Goal: Information Seeking & Learning: Learn about a topic

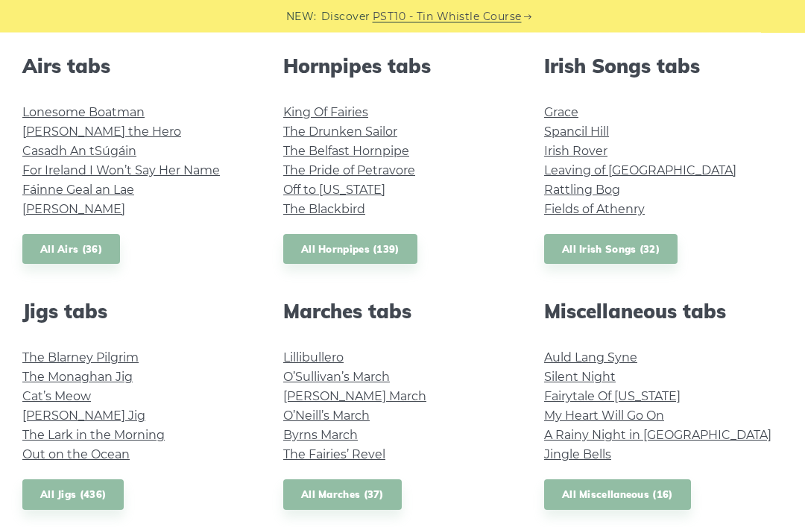
scroll to position [589, 0]
click at [629, 244] on link "All Irish Songs (32)" at bounding box center [610, 248] width 133 height 31
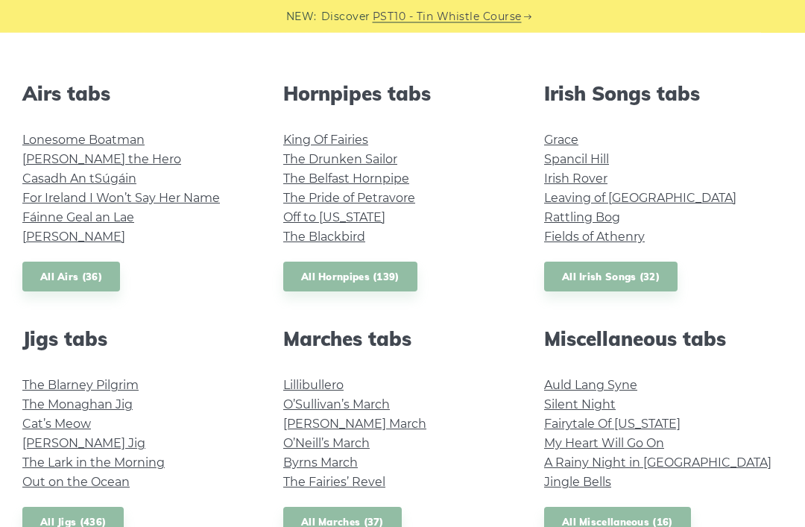
scroll to position [560, 0]
click at [49, 284] on link "All Airs (36)" at bounding box center [71, 277] width 98 height 31
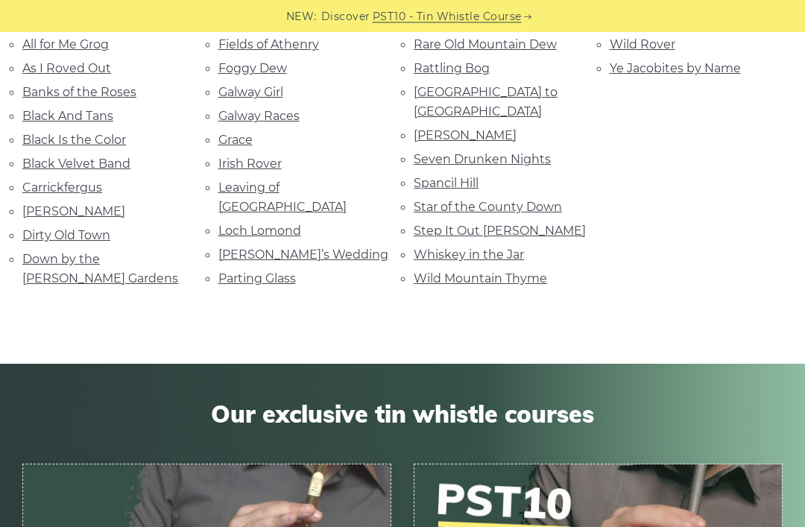
scroll to position [393, 0]
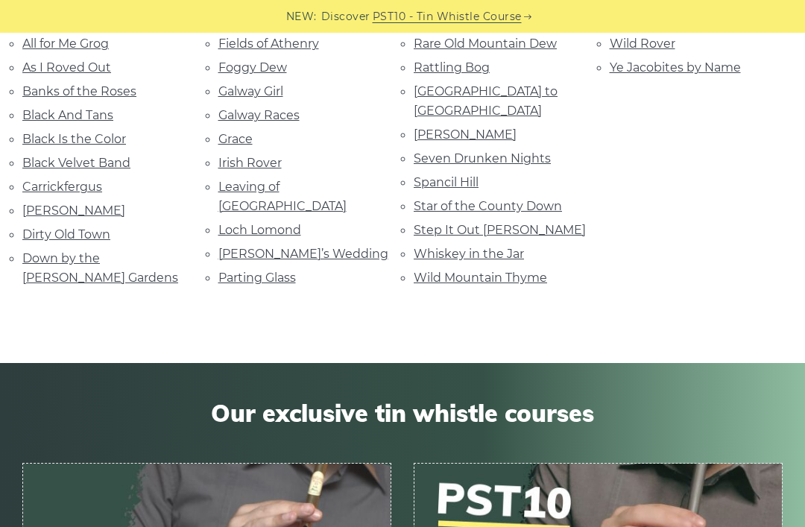
click at [513, 270] on link "Wild Mountain Thyme" at bounding box center [479, 277] width 133 height 14
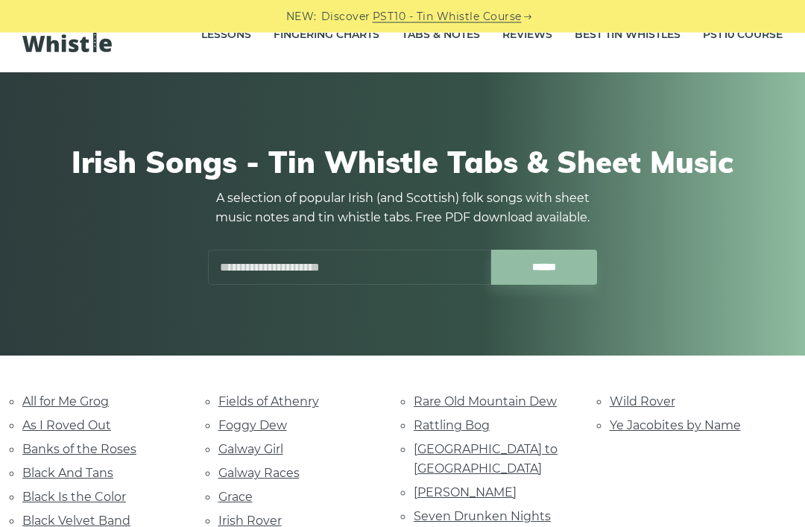
scroll to position [0, 0]
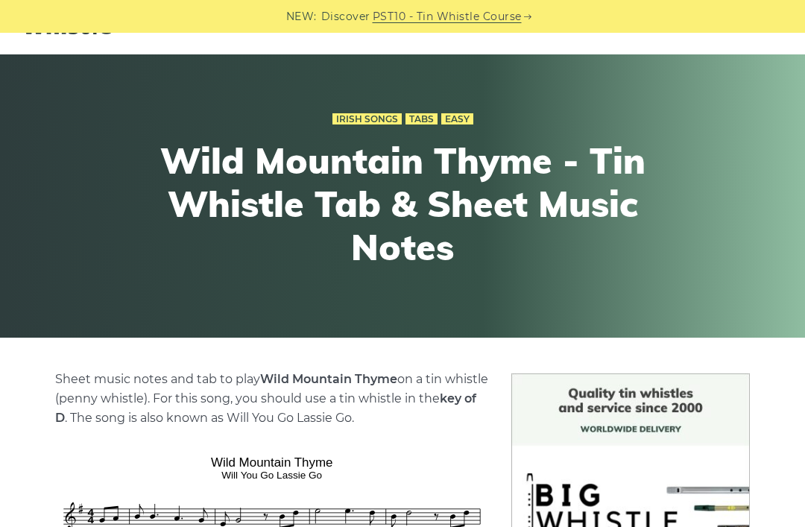
scroll to position [43, 0]
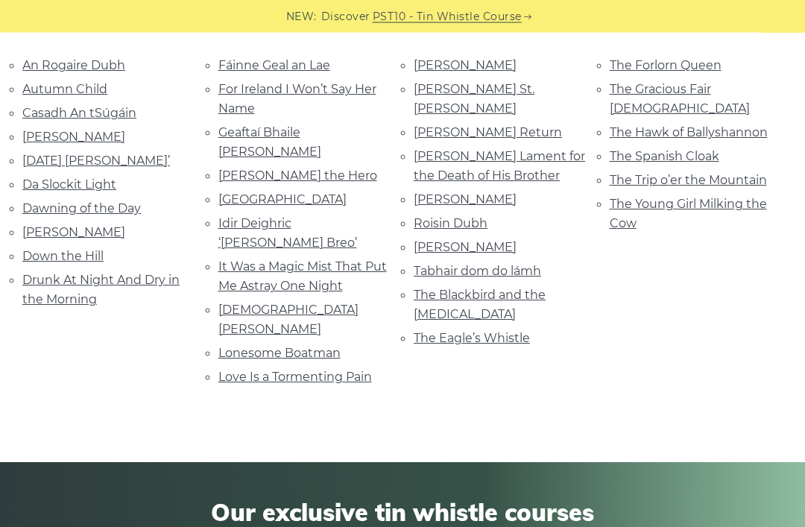
scroll to position [370, 0]
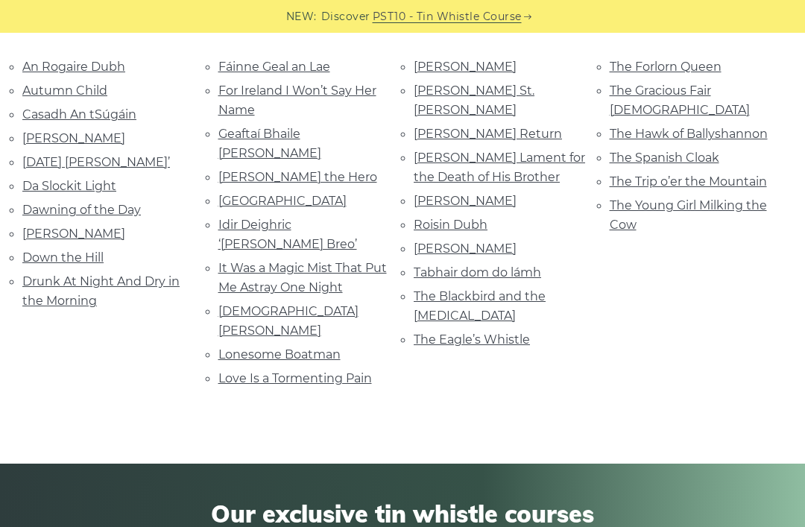
click at [51, 208] on link "Dawning of the Day" at bounding box center [81, 210] width 118 height 14
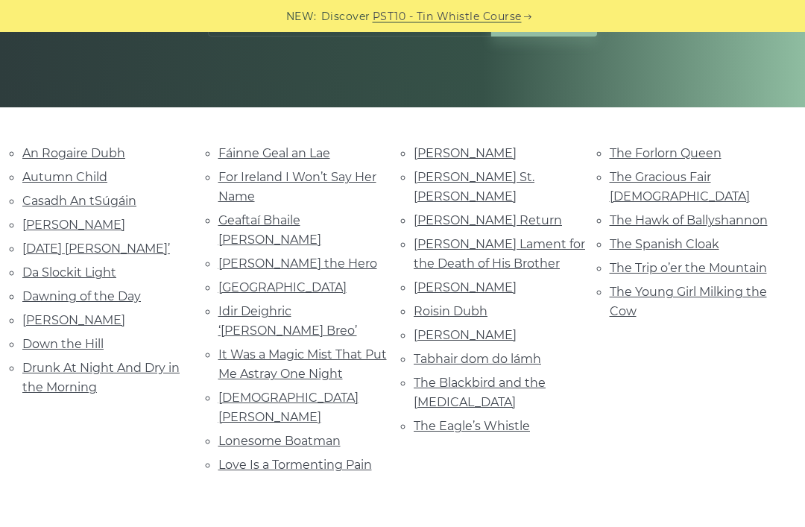
scroll to position [282, 0]
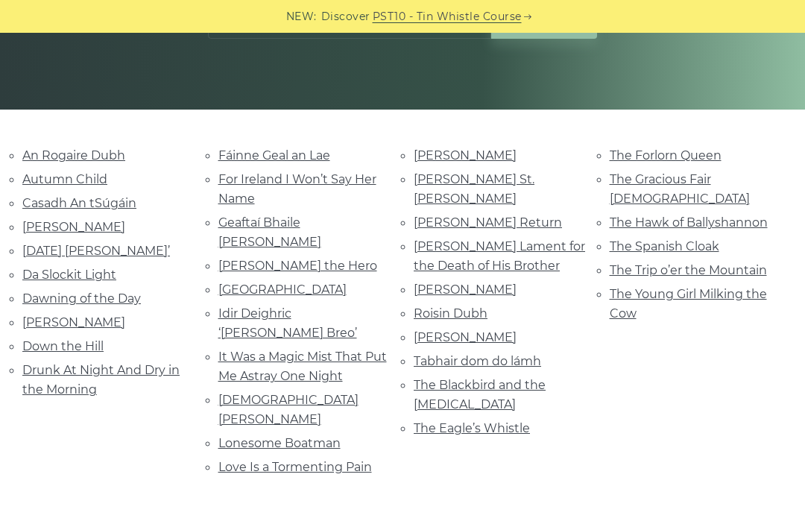
click at [491, 421] on link "The Eagle’s Whistle" at bounding box center [471, 428] width 116 height 14
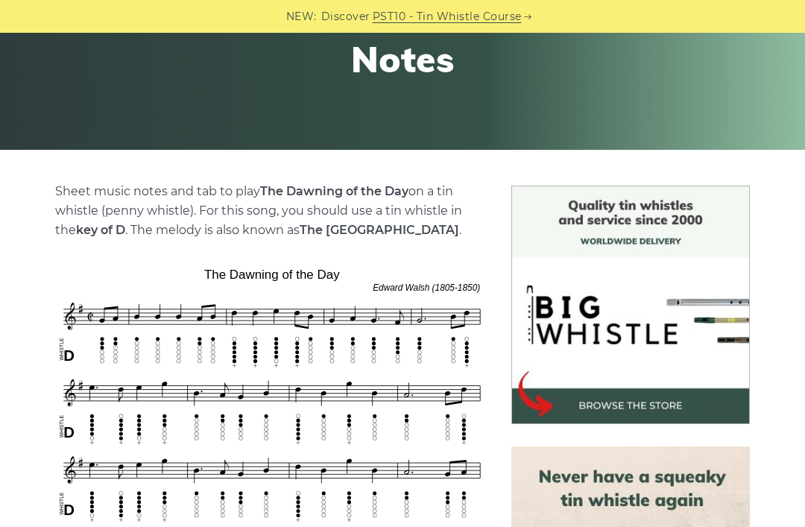
scroll to position [238, 0]
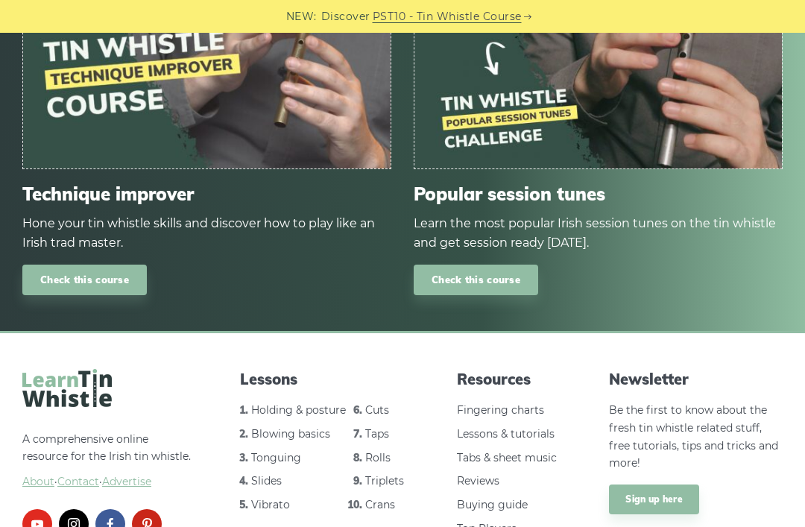
scroll to position [1904, 0]
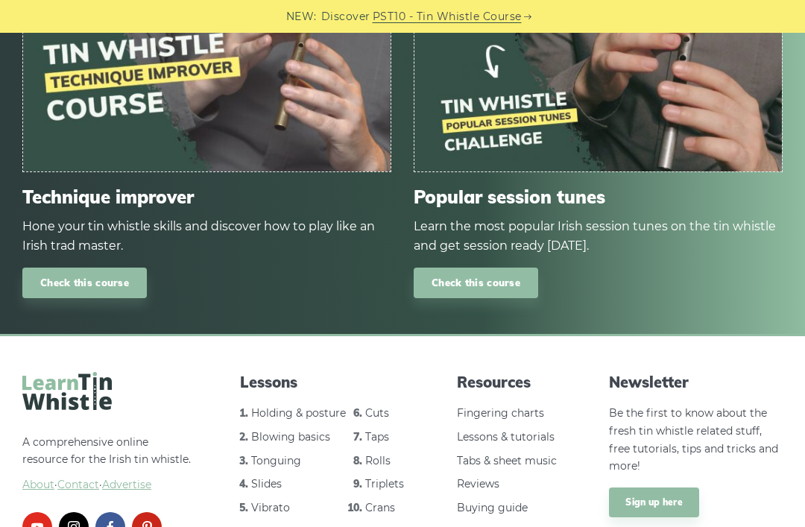
click at [253, 430] on link "Blowing basics" at bounding box center [290, 436] width 79 height 13
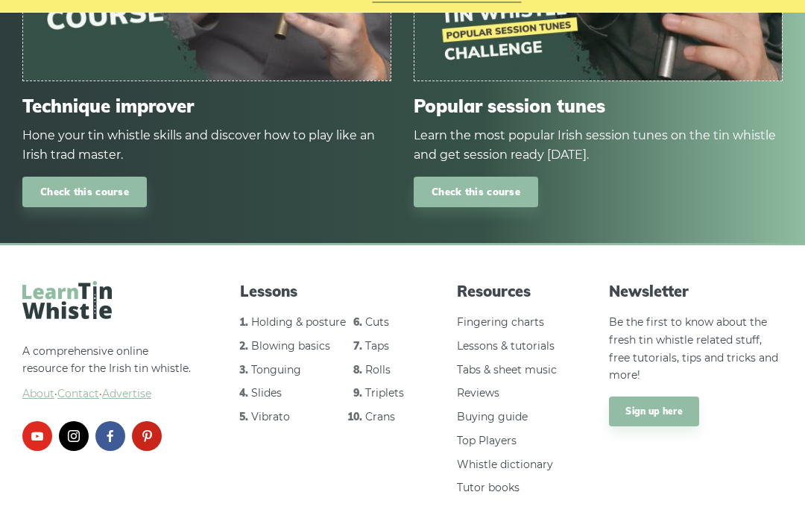
scroll to position [1974, 0]
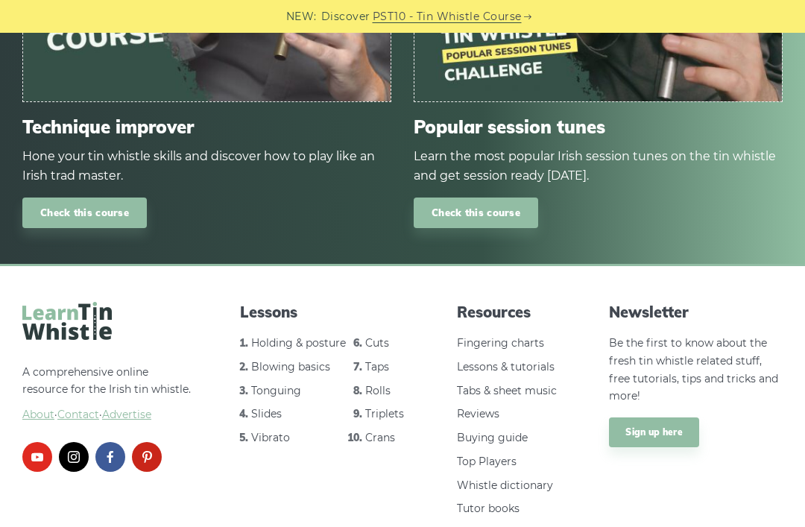
click at [513, 384] on link "Tabs & sheet music" at bounding box center [507, 390] width 100 height 13
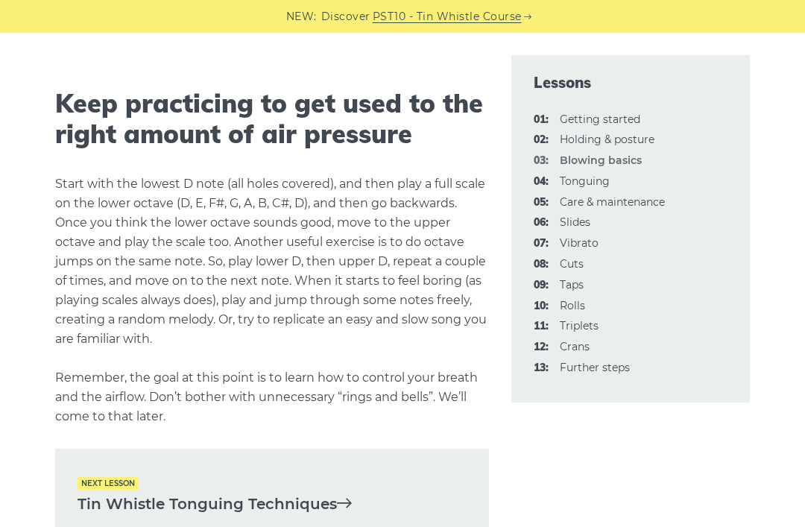
scroll to position [2847, 0]
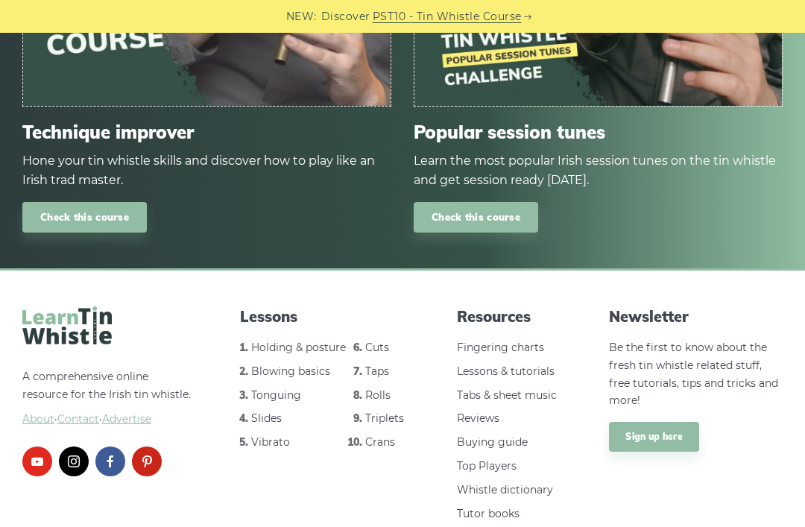
scroll to position [1889, 0]
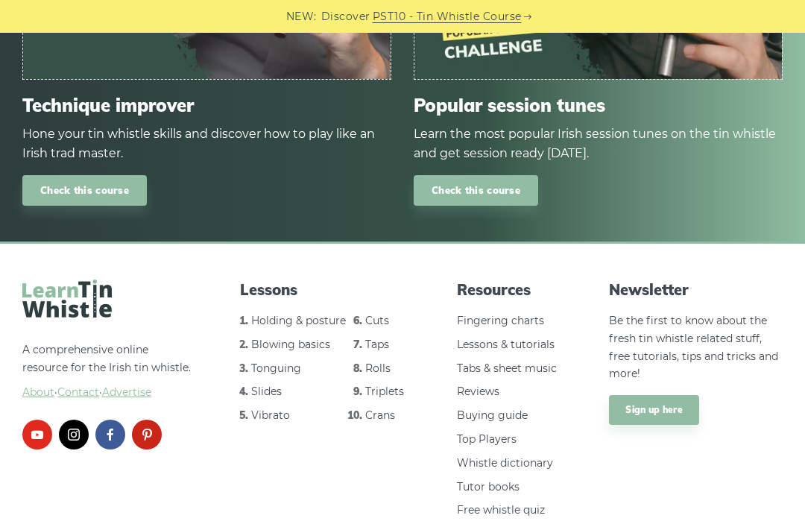
click at [497, 480] on link "Tutor books" at bounding box center [488, 486] width 63 height 13
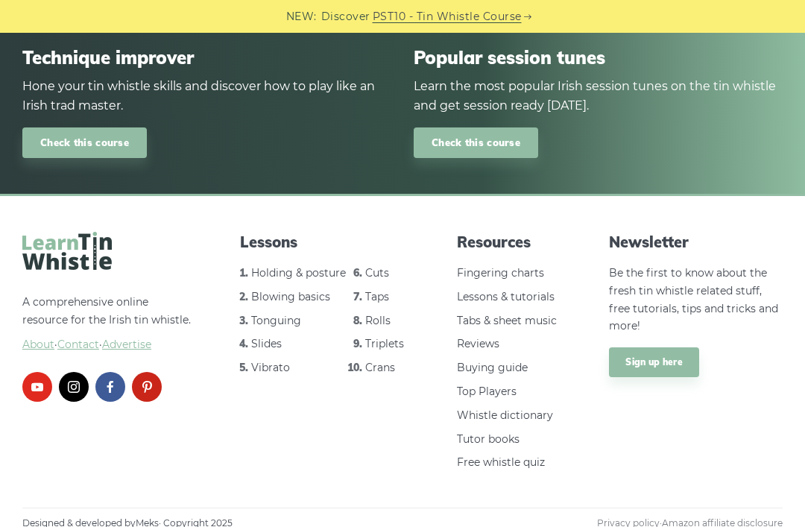
click at [510, 266] on link "Fingering charts" at bounding box center [500, 272] width 87 height 13
click at [365, 359] on li "Crans" at bounding box center [389, 368] width 48 height 18
click at [378, 344] on link "Triplets" at bounding box center [384, 343] width 39 height 13
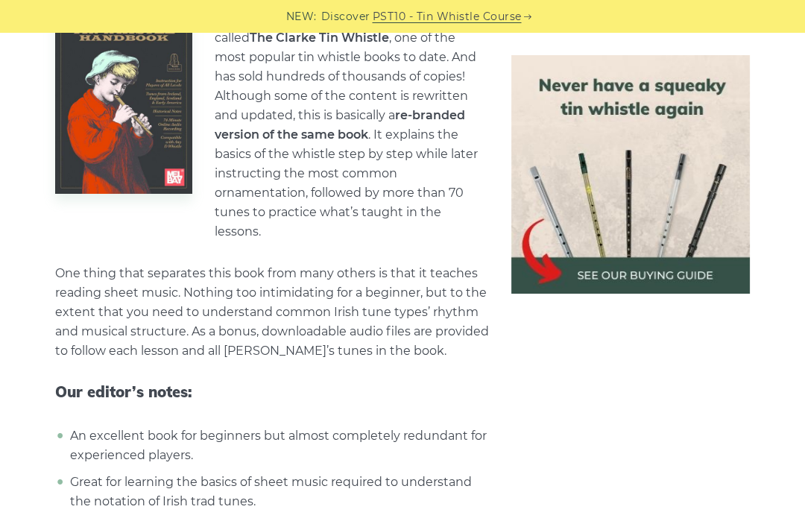
scroll to position [2544, 0]
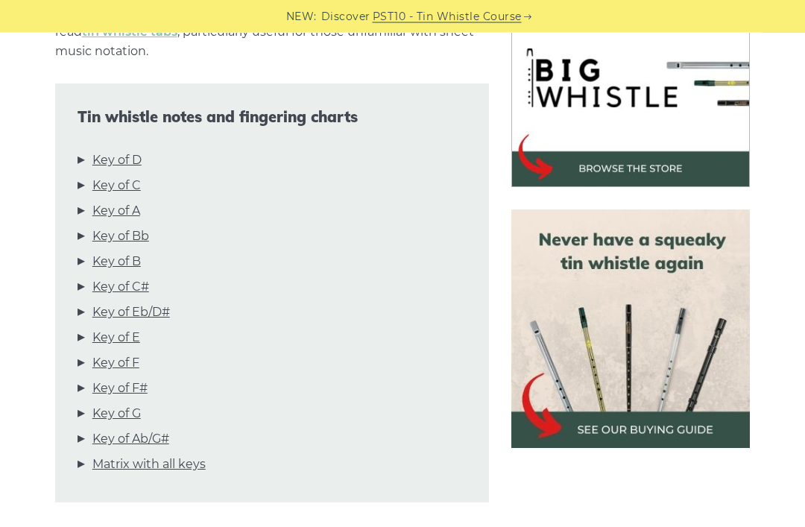
scroll to position [480, 0]
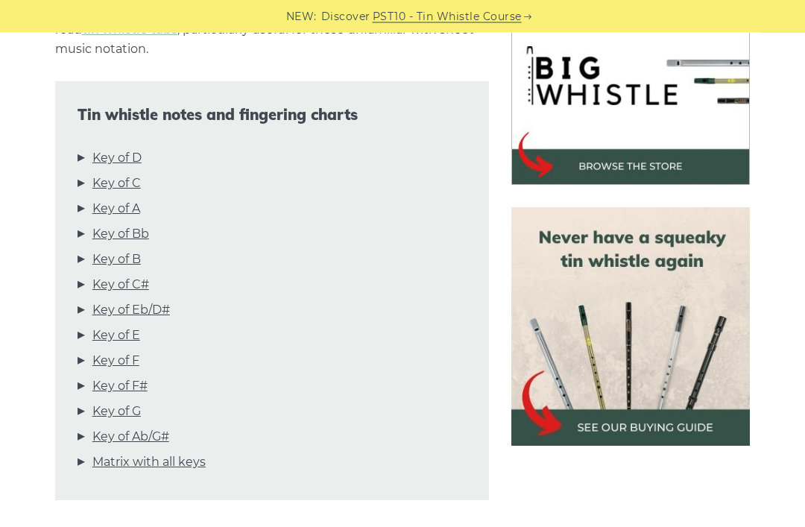
click at [101, 235] on link "Key of Bb" at bounding box center [120, 234] width 57 height 19
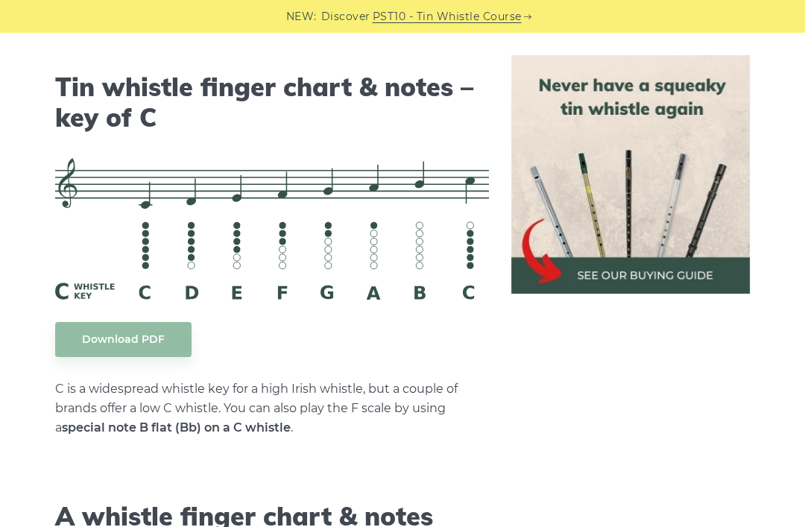
scroll to position [3664, 0]
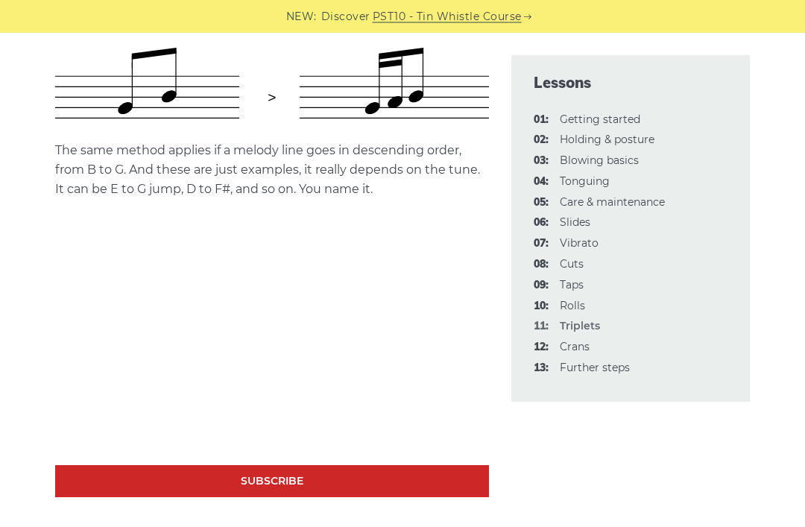
scroll to position [820, 0]
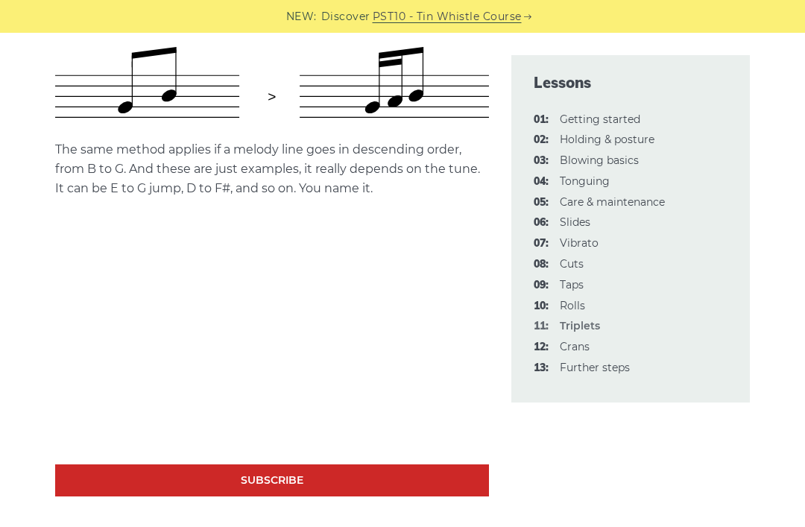
click at [577, 340] on link "12: Crans" at bounding box center [575, 346] width 30 height 13
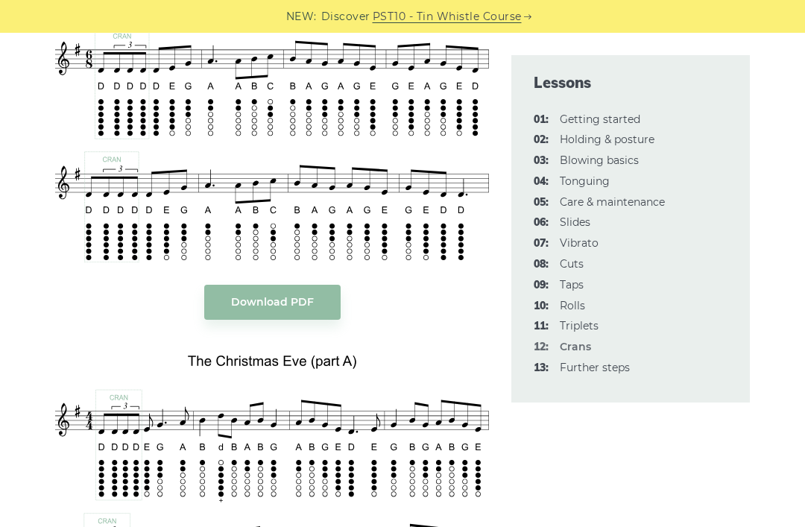
scroll to position [3156, 0]
click at [568, 257] on link "08: Cuts" at bounding box center [572, 263] width 24 height 13
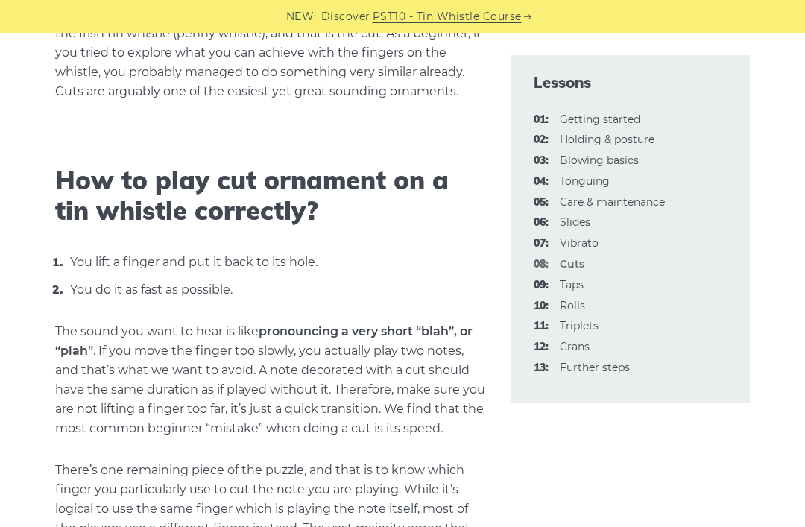
scroll to position [417, 0]
